Goal: Check status: Check status

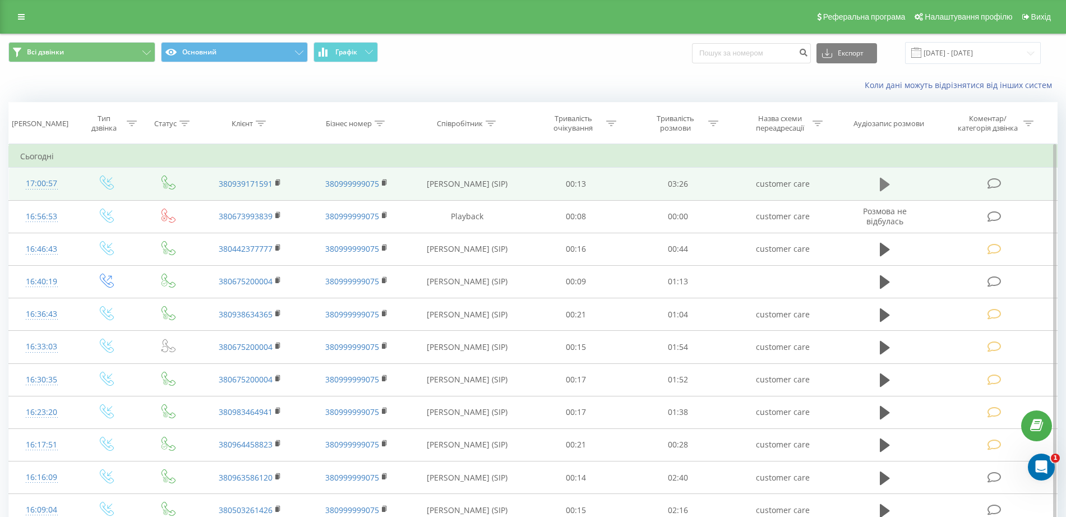
click at [886, 182] on icon at bounding box center [885, 184] width 10 height 13
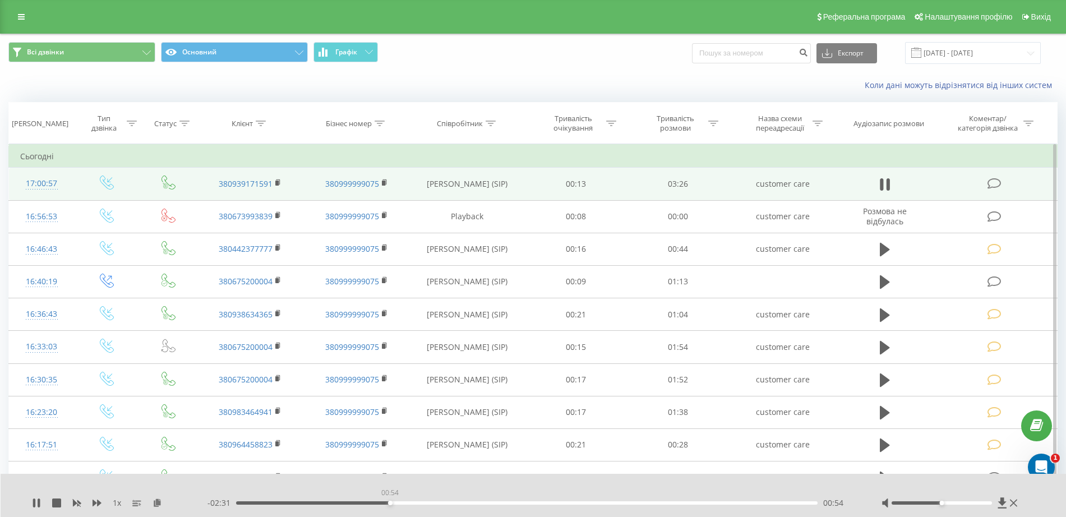
drag, startPoint x: 297, startPoint y: 502, endPoint x: 390, endPoint y: 498, distance: 92.6
click at [390, 501] on div "00:54" at bounding box center [526, 502] width 581 height 3
drag, startPoint x: 396, startPoint y: 504, endPoint x: 448, endPoint y: 503, distance: 52.1
click at [448, 503] on div "01:11" at bounding box center [526, 502] width 581 height 3
click at [886, 183] on icon at bounding box center [885, 185] width 10 height 16
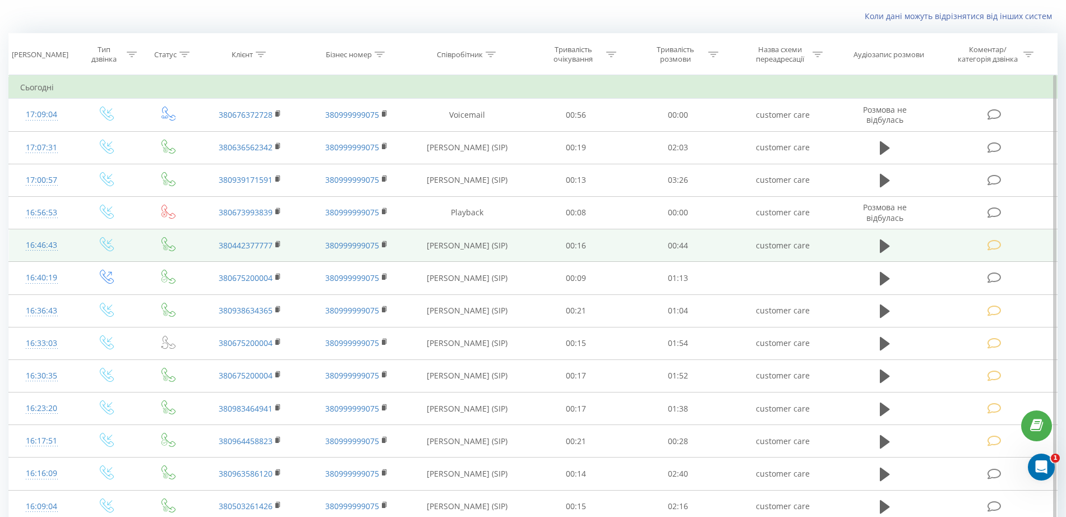
scroll to position [70, 0]
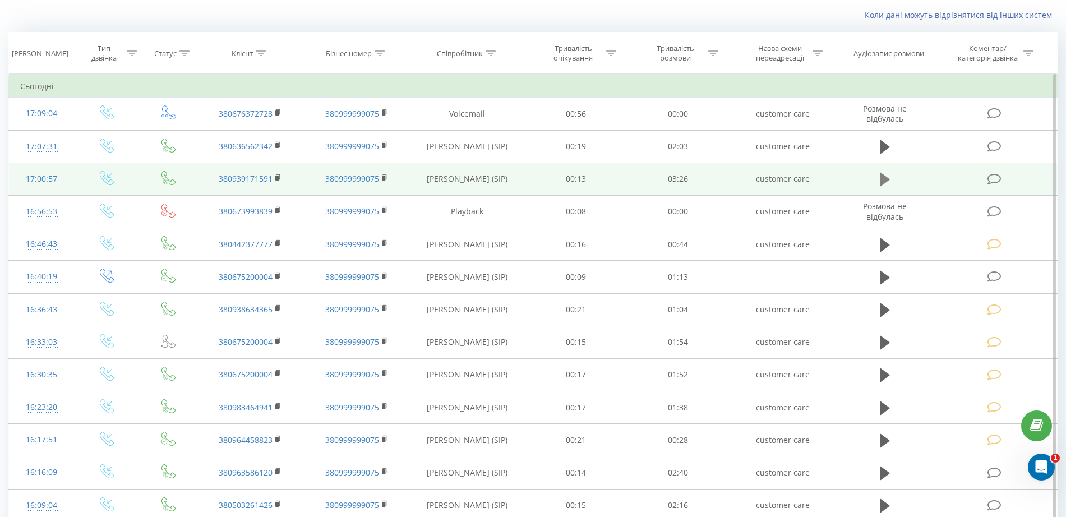
click at [887, 178] on icon at bounding box center [885, 179] width 10 height 13
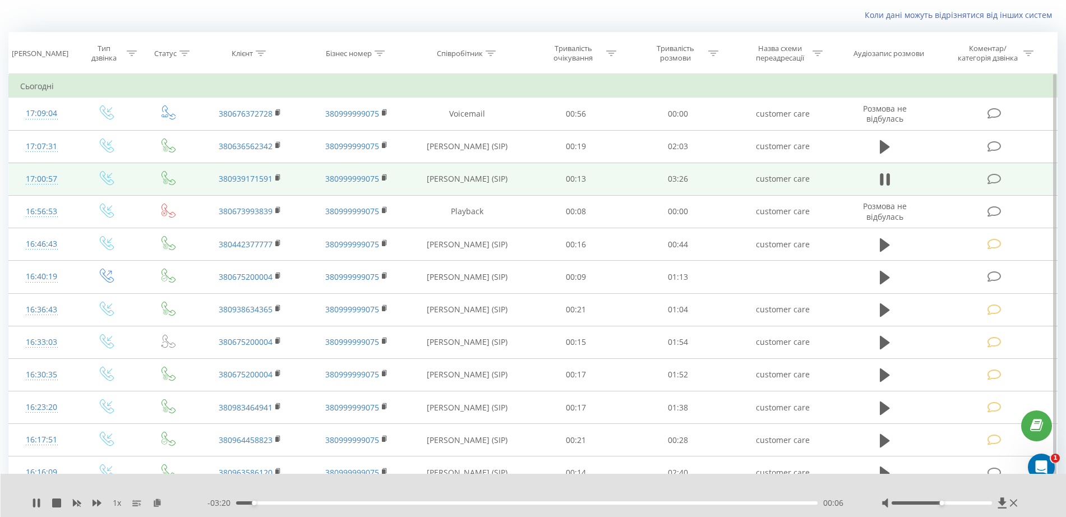
click at [535, 504] on div "00:06" at bounding box center [526, 502] width 581 height 3
click at [887, 181] on icon at bounding box center [887, 179] width 3 height 12
click at [278, 178] on rect at bounding box center [276, 177] width 3 height 5
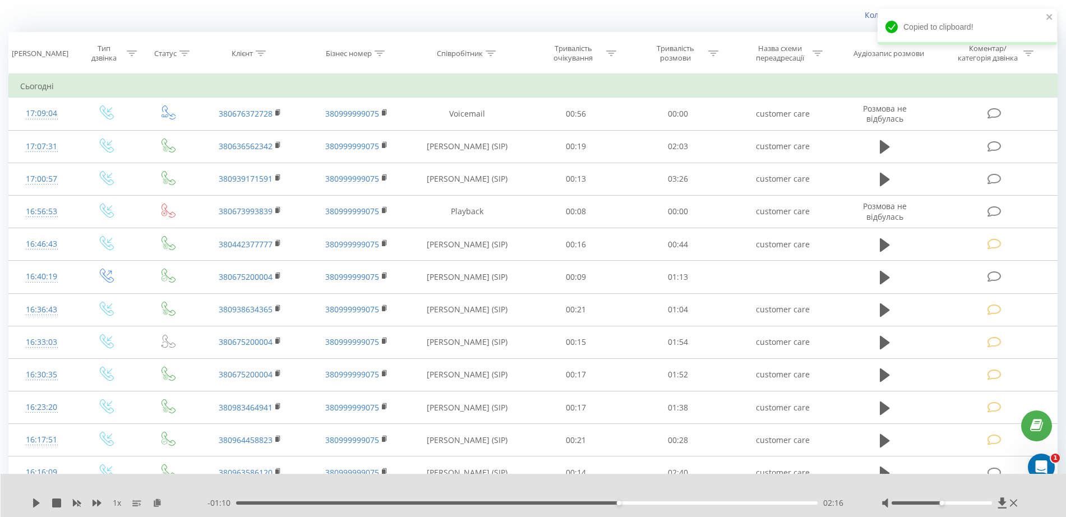
click at [1001, 496] on div "1 x - 01:10 02:16 02:16" at bounding box center [534, 495] width 1066 height 43
click at [1001, 500] on icon at bounding box center [1002, 502] width 8 height 11
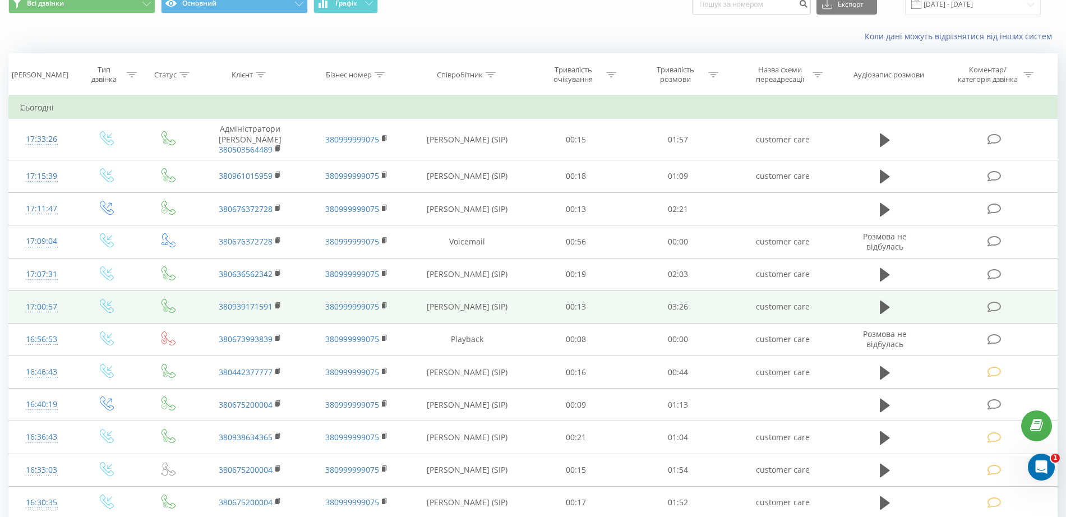
scroll to position [70, 0]
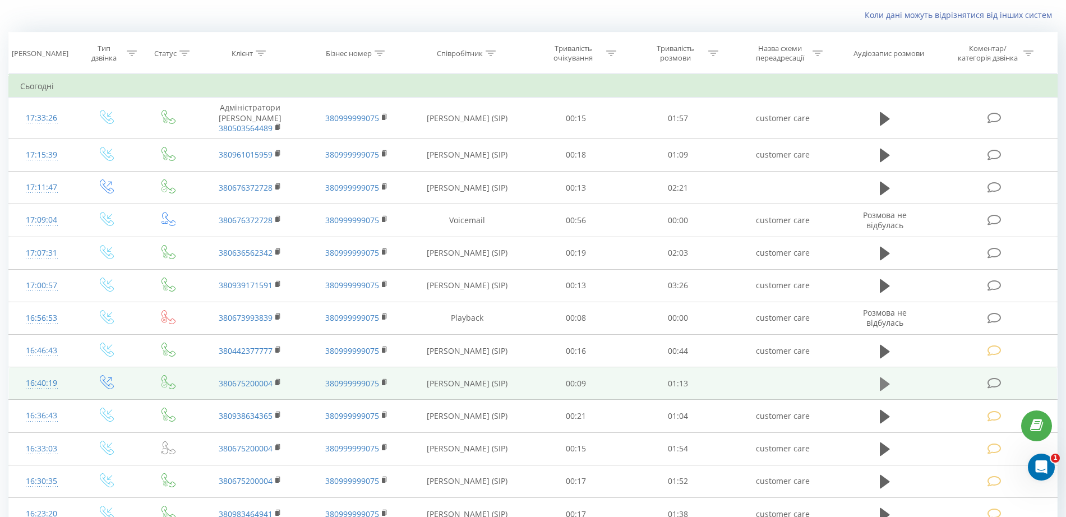
click at [886, 380] on icon at bounding box center [885, 384] width 10 height 16
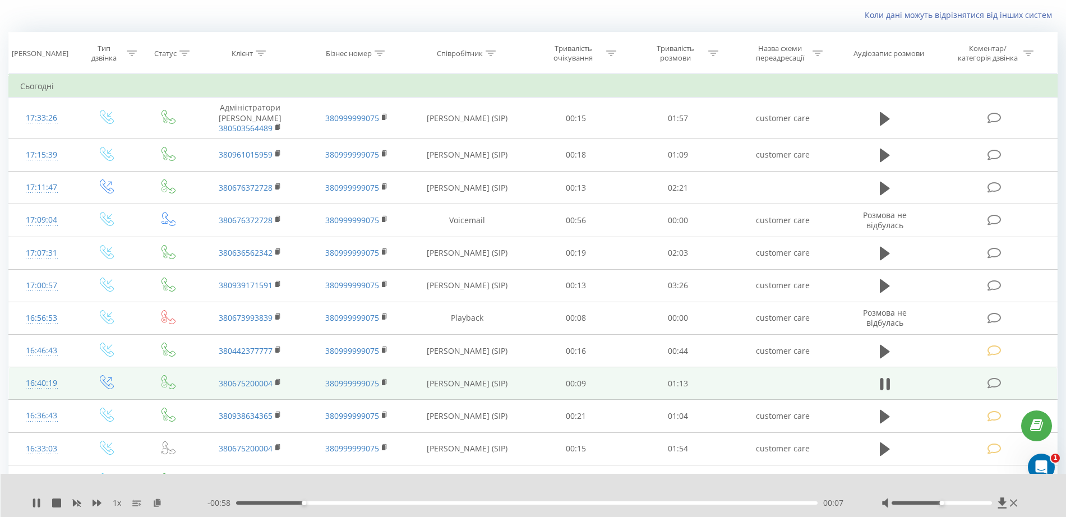
click at [726, 488] on div at bounding box center [526, 488] width 790 height 12
drag, startPoint x: 941, startPoint y: 503, endPoint x: 995, endPoint y: 497, distance: 54.2
click at [995, 497] on div at bounding box center [950, 502] width 138 height 11
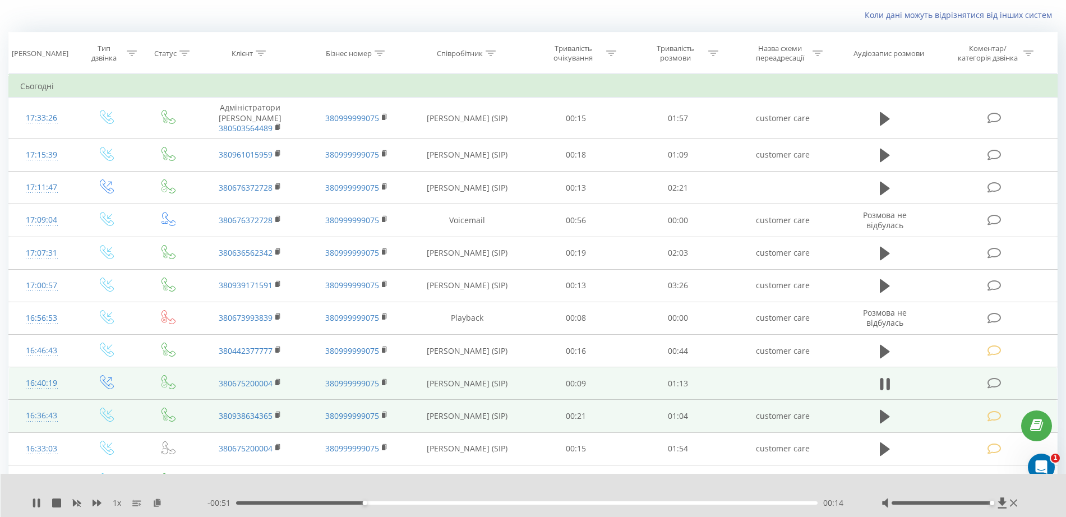
scroll to position [140, 0]
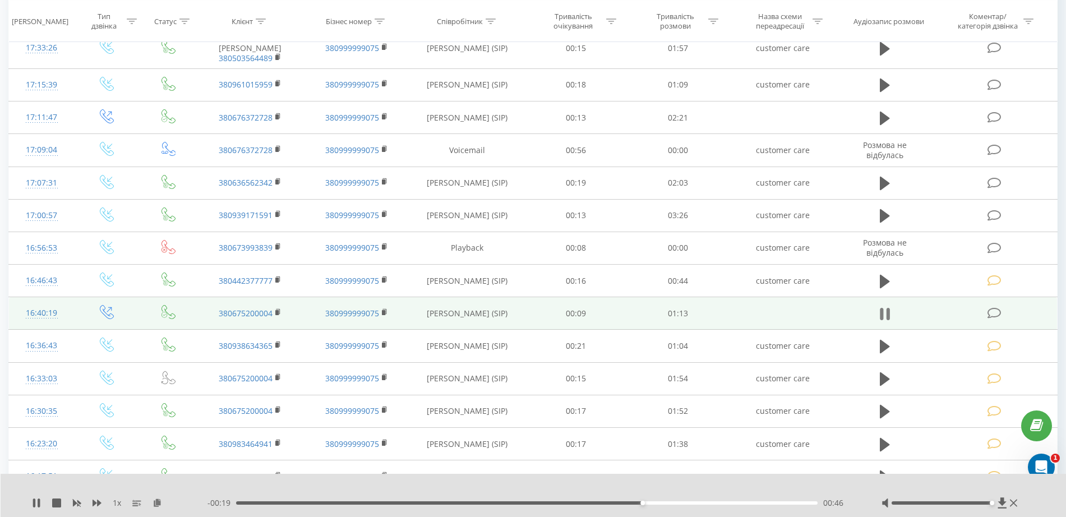
click at [882, 316] on icon at bounding box center [881, 314] width 3 height 12
click at [38, 504] on icon at bounding box center [36, 502] width 7 height 9
click at [886, 312] on icon at bounding box center [885, 314] width 10 height 16
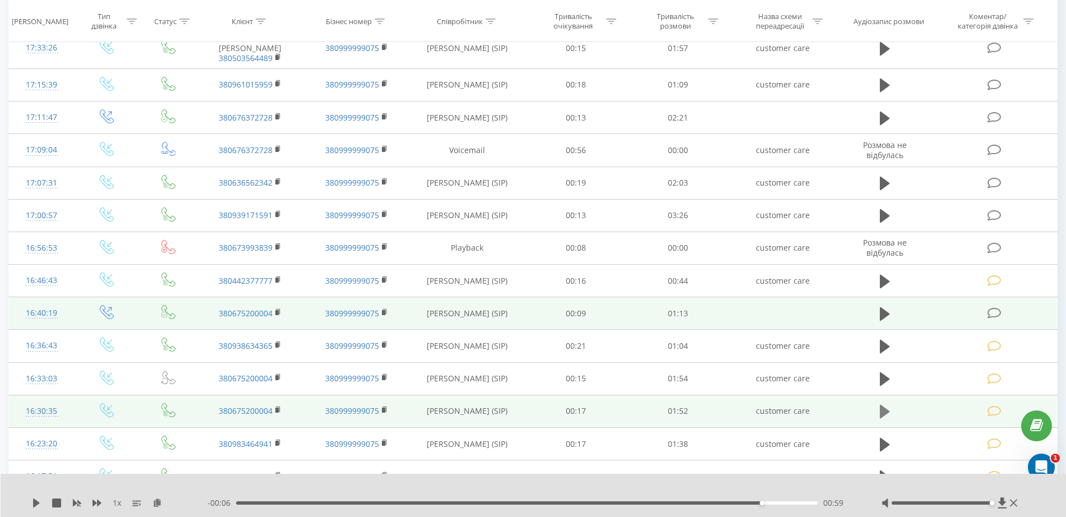
click at [890, 408] on icon at bounding box center [885, 412] width 10 height 16
click at [277, 411] on rect at bounding box center [276, 410] width 3 height 5
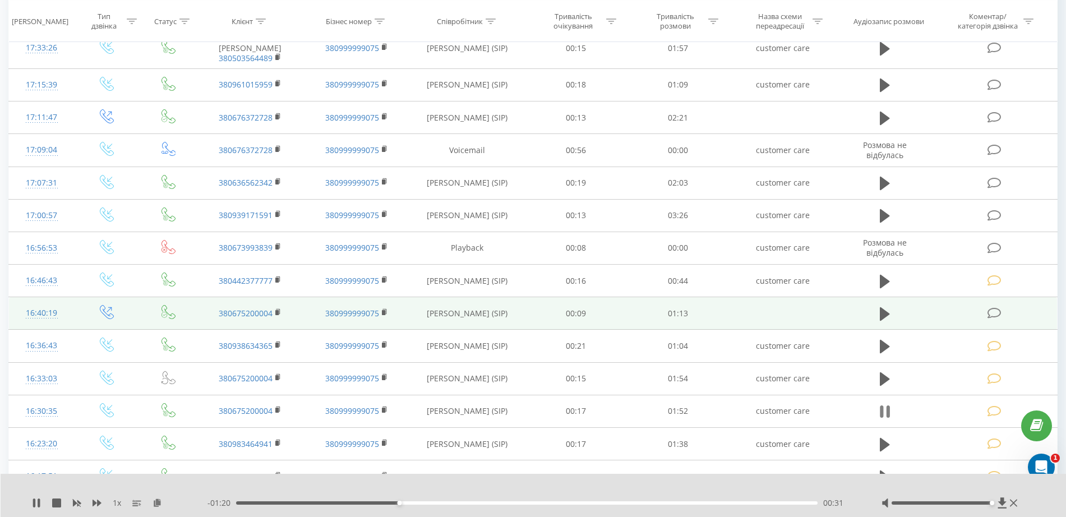
click at [887, 410] on icon at bounding box center [887, 411] width 3 height 12
click at [35, 498] on icon at bounding box center [36, 502] width 9 height 9
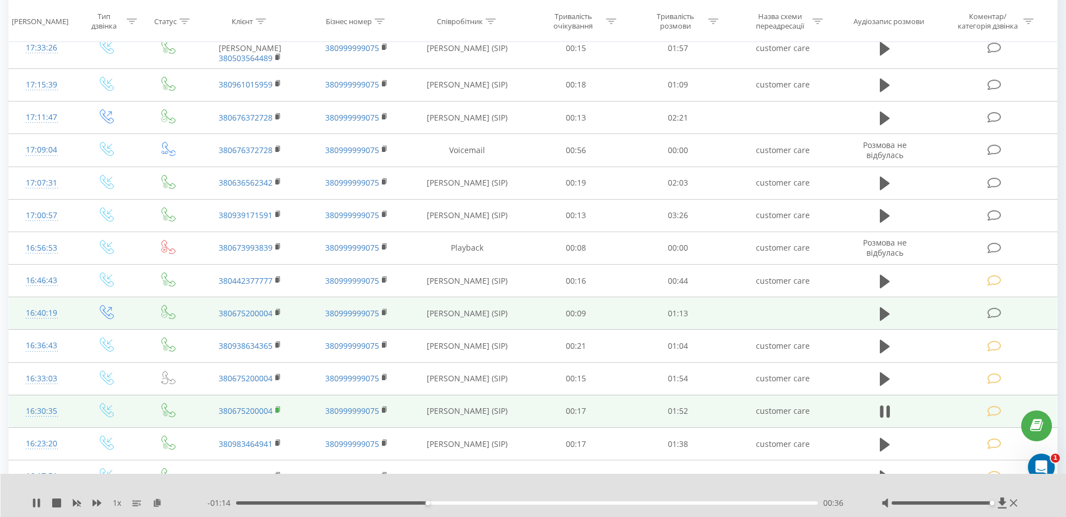
click at [280, 406] on icon at bounding box center [278, 408] width 4 height 5
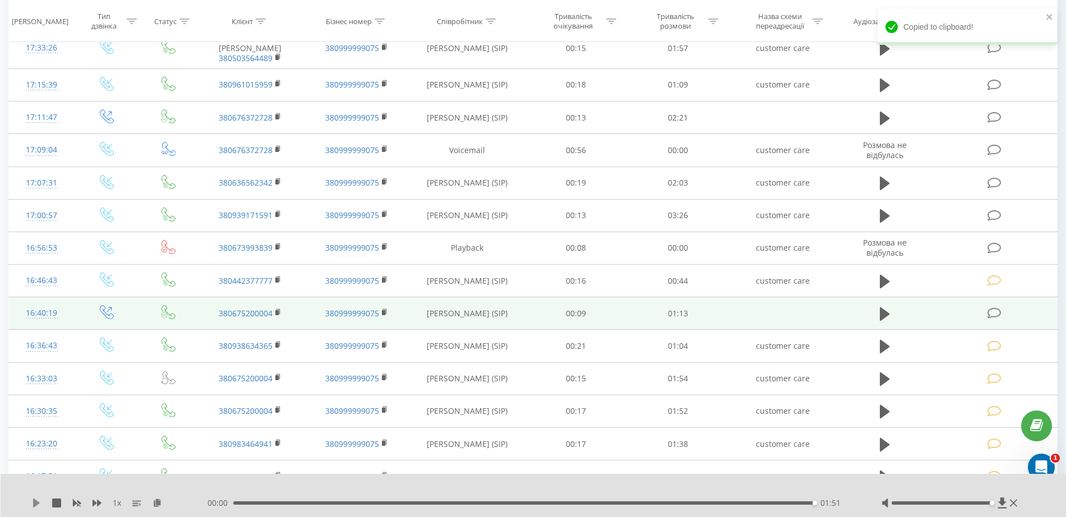
click at [38, 502] on icon at bounding box center [36, 502] width 7 height 9
click at [884, 408] on icon at bounding box center [885, 411] width 10 height 13
click at [882, 411] on icon at bounding box center [885, 411] width 10 height 13
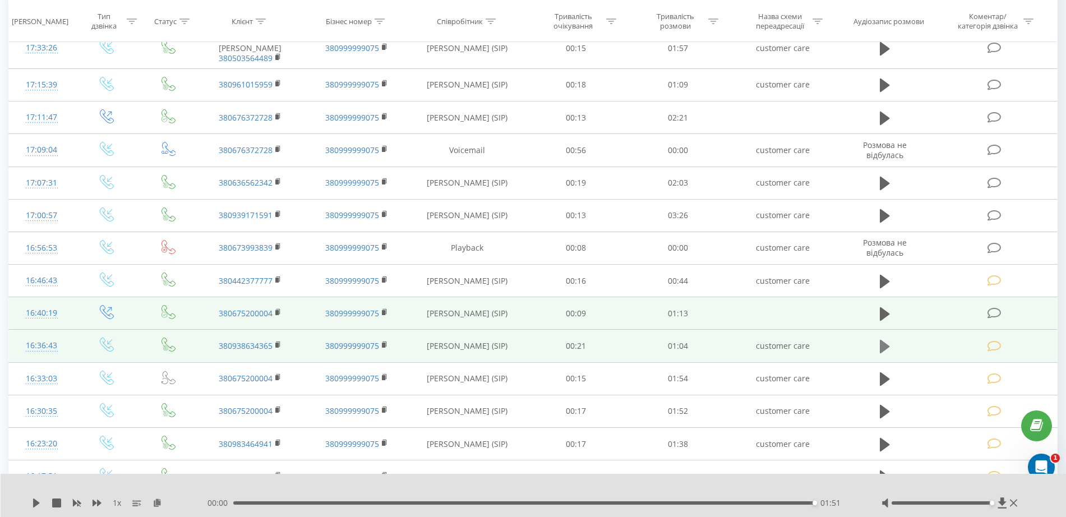
click at [883, 342] on icon at bounding box center [885, 346] width 10 height 13
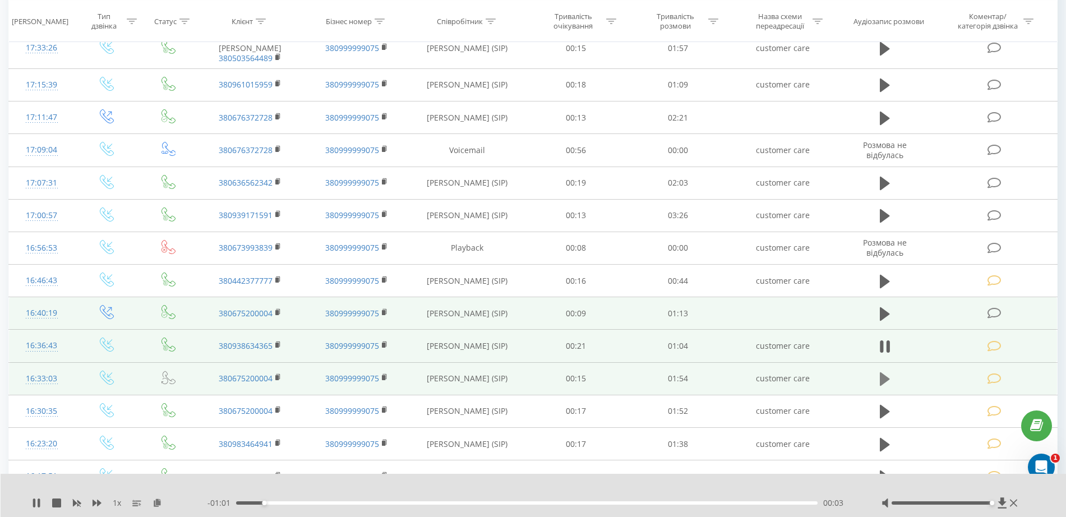
click at [878, 382] on button at bounding box center [884, 379] width 17 height 17
click at [881, 405] on icon at bounding box center [885, 412] width 10 height 16
click at [886, 409] on icon at bounding box center [885, 412] width 10 height 16
